Goal: Transaction & Acquisition: Book appointment/travel/reservation

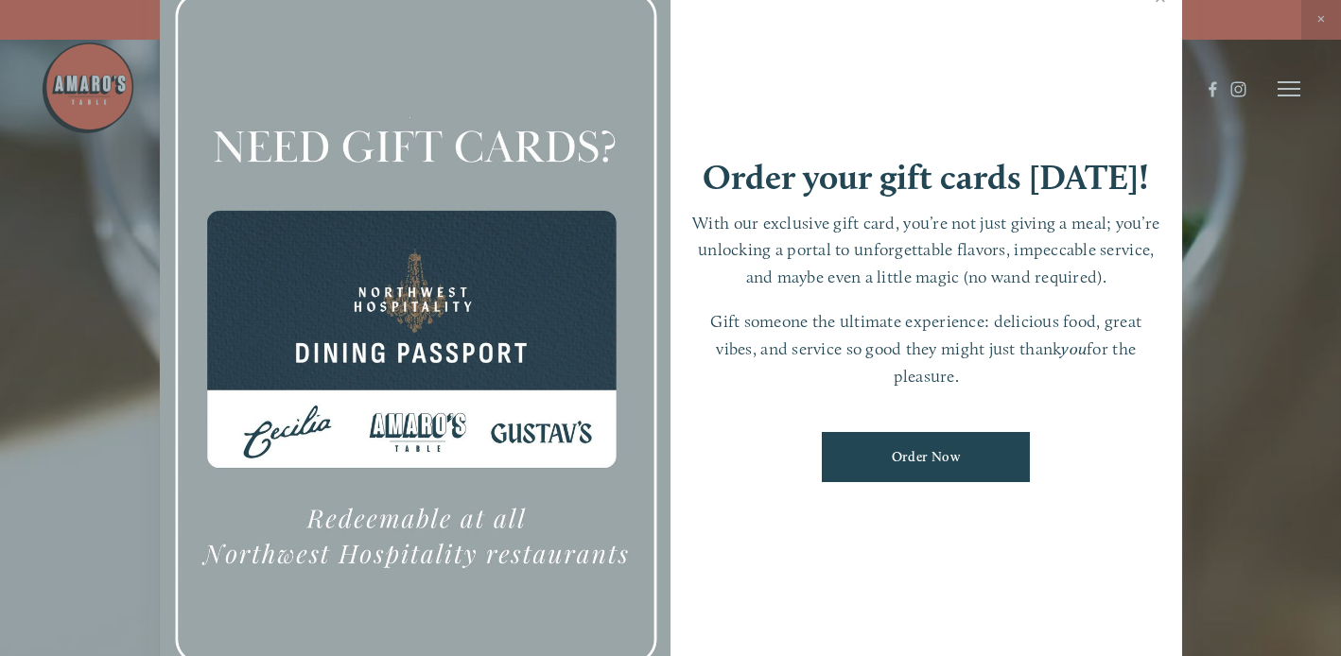
click at [1320, 23] on div at bounding box center [670, 328] width 1341 height 656
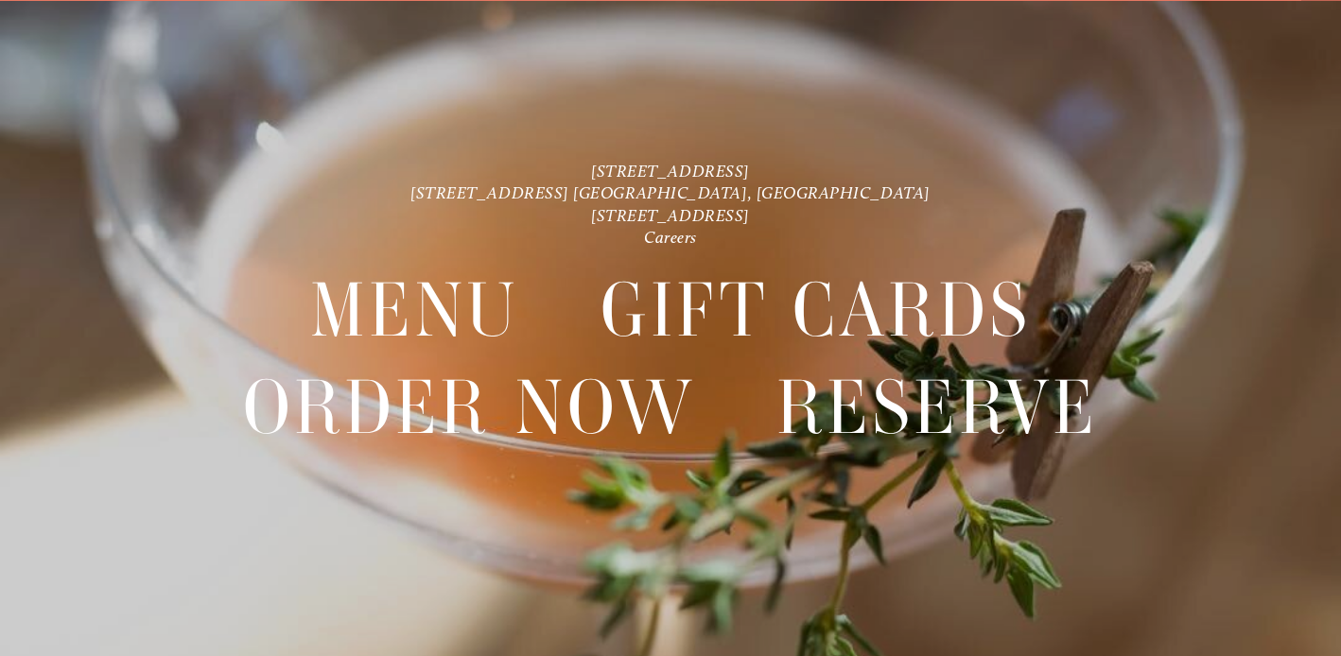
scroll to position [44, 0]
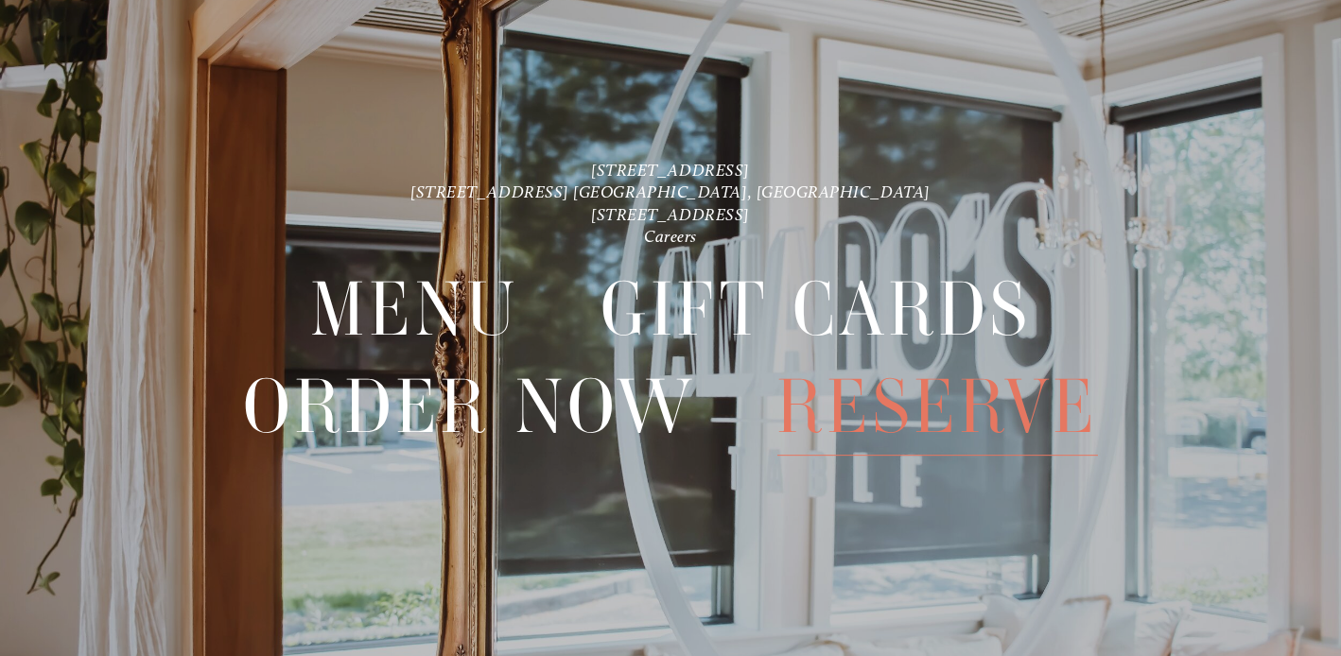
click at [934, 423] on span "Reserve" at bounding box center [938, 407] width 322 height 97
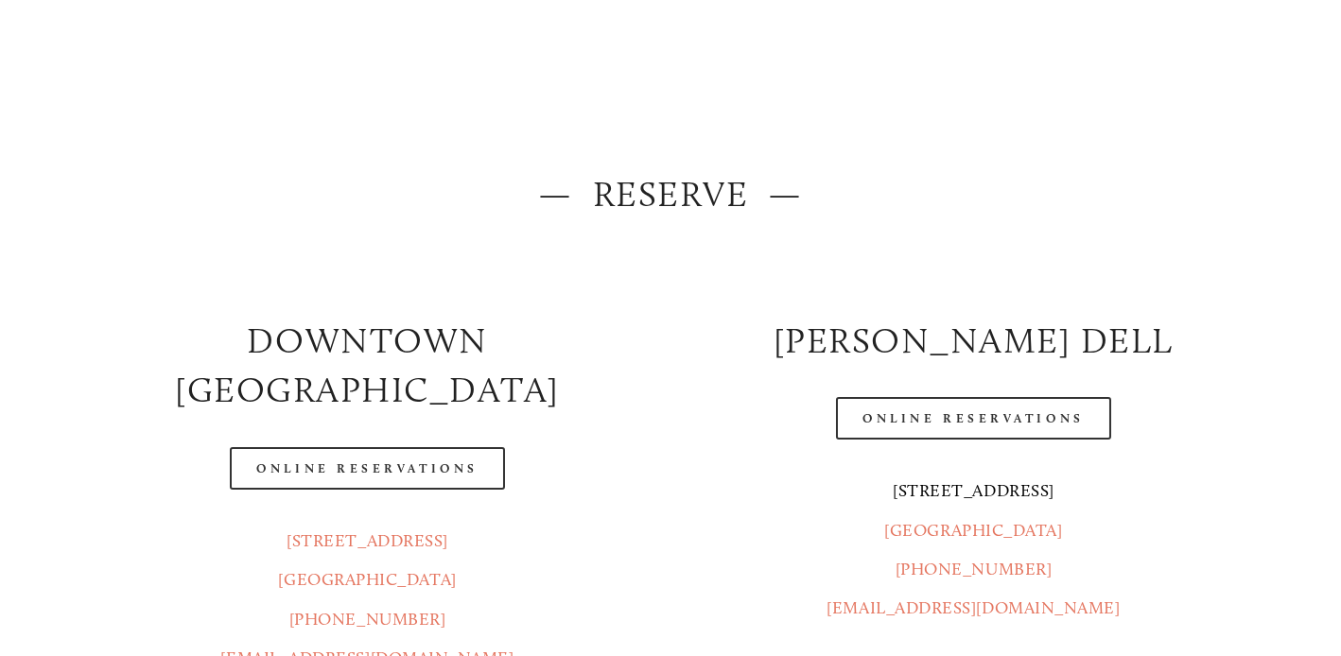
scroll to position [200, 0]
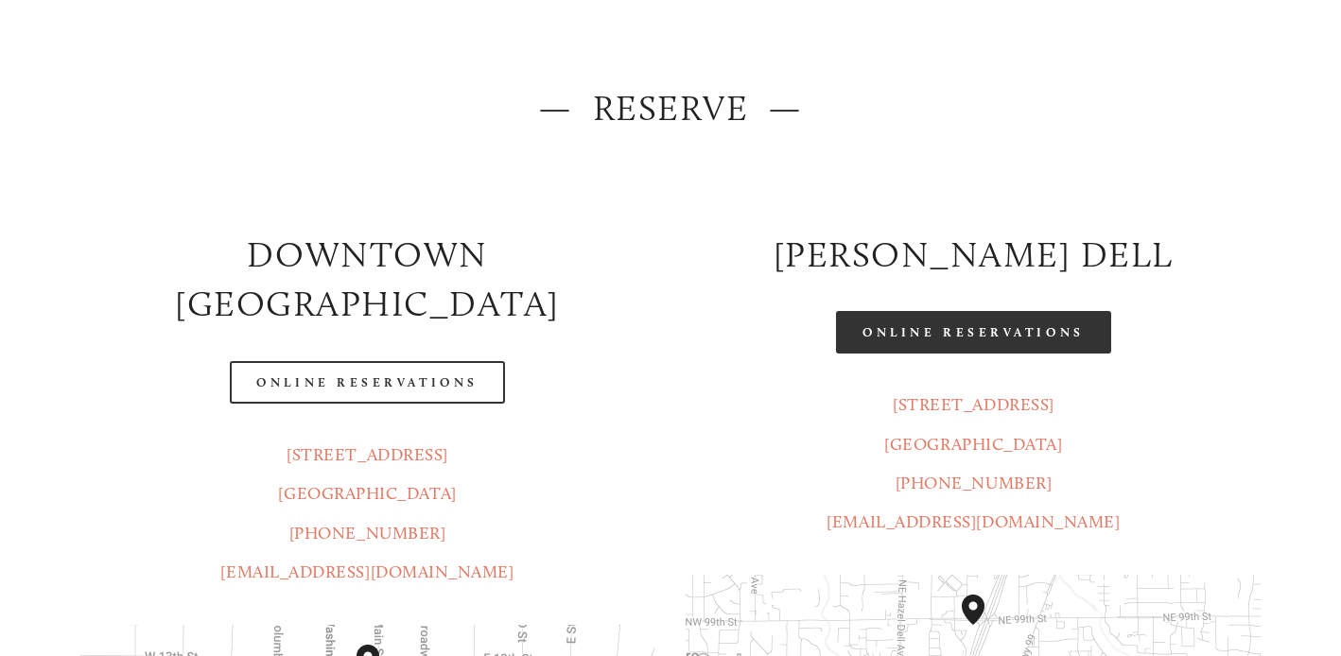
click at [993, 354] on link "Online Reservations" at bounding box center [973, 332] width 274 height 43
